Goal: Task Accomplishment & Management: Manage account settings

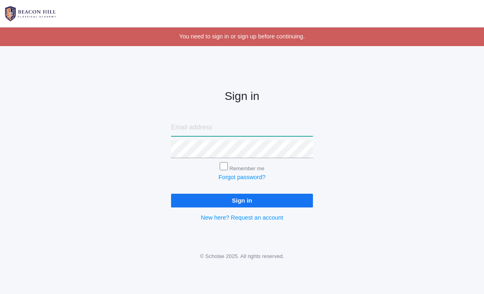
click at [270, 123] on input "email" at bounding box center [242, 128] width 142 height 18
type input "bradley.r.zeller@gmail.com"
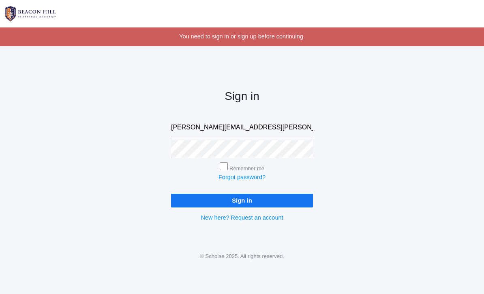
click at [227, 166] on input "Remember me" at bounding box center [223, 166] width 8 height 8
checkbox input "true"
click at [238, 195] on input "Sign in" at bounding box center [242, 200] width 142 height 13
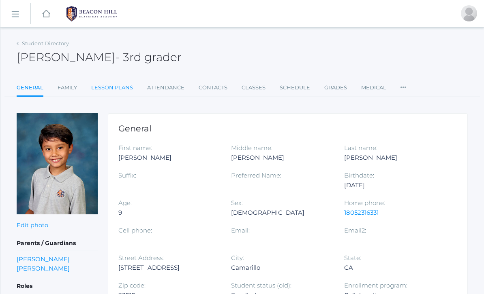
click at [120, 87] on link "Lesson Plans" at bounding box center [112, 88] width 42 height 16
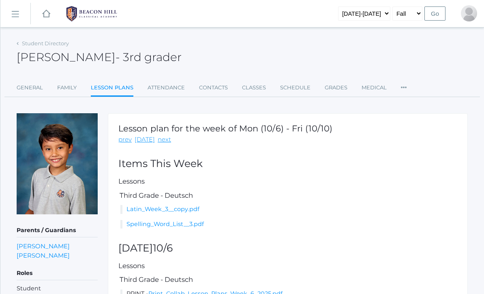
scroll to position [35, 0]
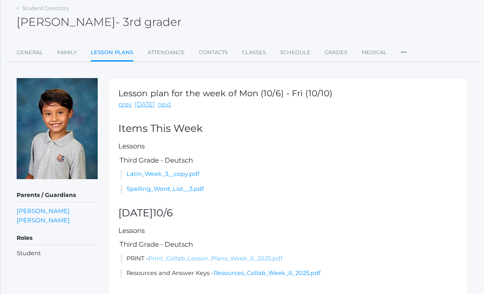
click at [167, 256] on link "Print_Collab_Lesson_Plans_Week_6_2025.pdf" at bounding box center [215, 258] width 134 height 7
